Goal: Find specific page/section: Find specific page/section

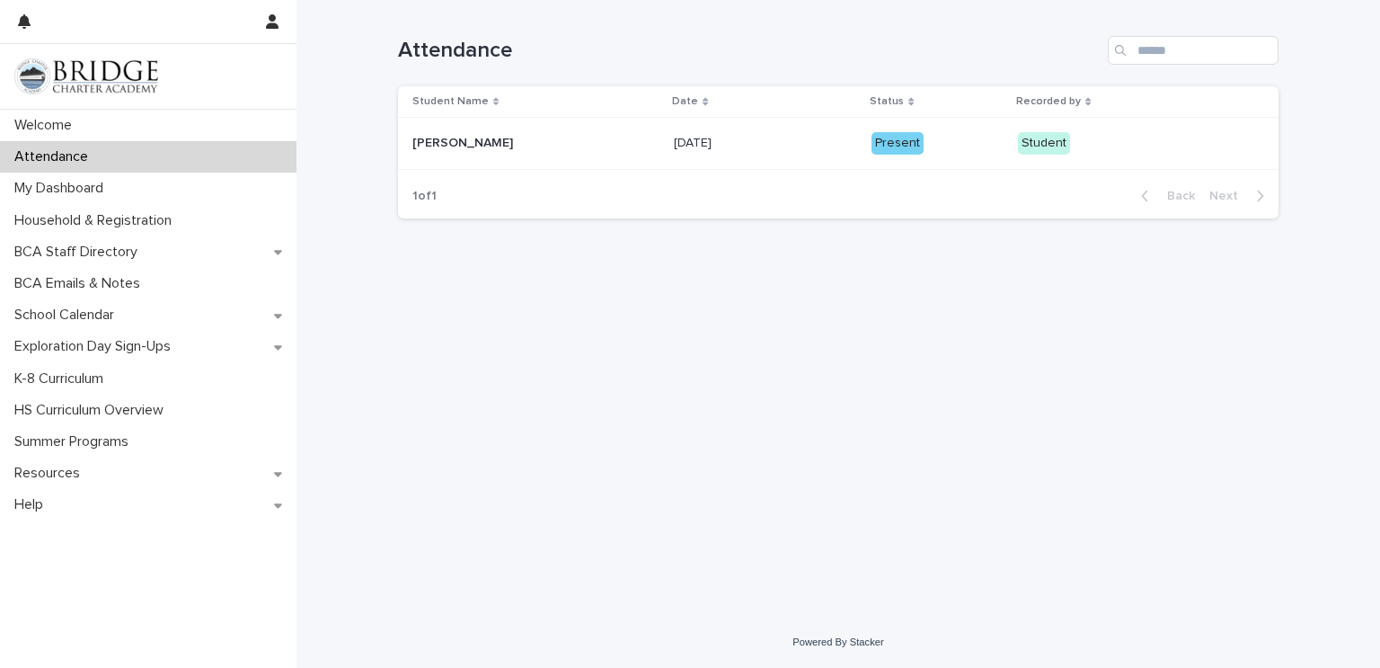
click at [481, 102] on p "Student Name" at bounding box center [450, 102] width 76 height 20
click at [494, 100] on div "Student Name" at bounding box center [536, 102] width 249 height 20
click at [491, 104] on div "Student Name" at bounding box center [536, 102] width 249 height 20
click at [703, 105] on icon at bounding box center [705, 101] width 5 height 9
click at [704, 95] on div "Date" at bounding box center [765, 102] width 187 height 20
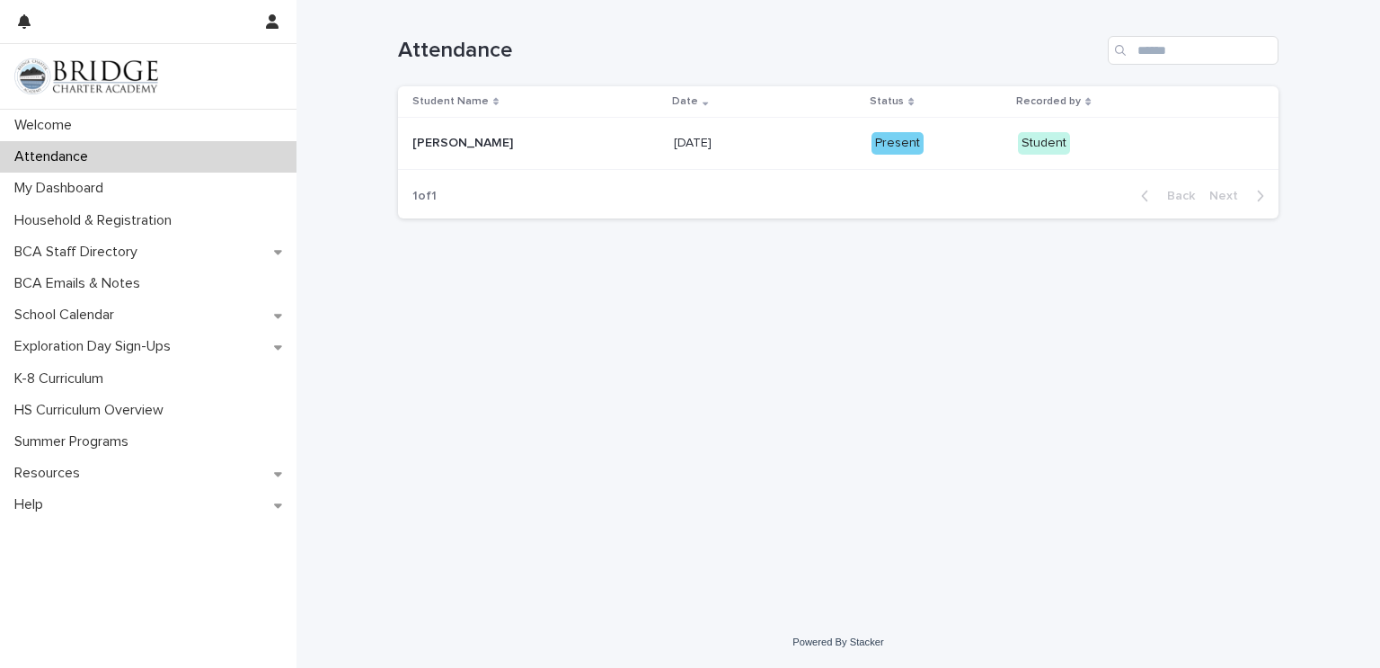
click at [710, 98] on div "Date" at bounding box center [765, 102] width 187 height 20
click at [146, 153] on div "Attendance" at bounding box center [148, 156] width 297 height 31
